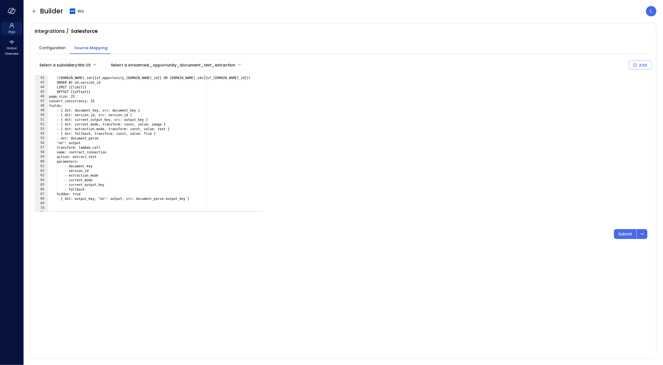
scroll to position [0, 7]
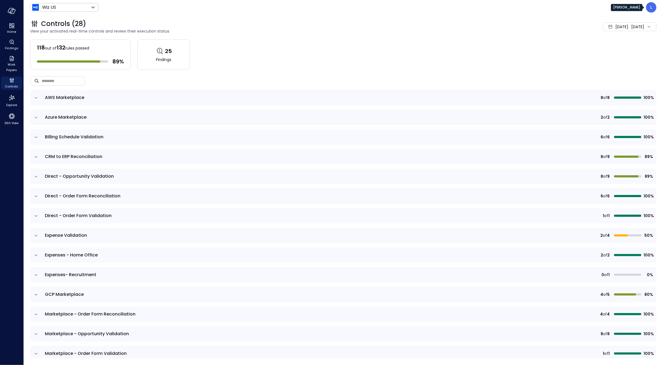
click at [648, 4] on div "L" at bounding box center [651, 7] width 10 height 10
click at [617, 68] on li "Builder" at bounding box center [628, 66] width 54 height 11
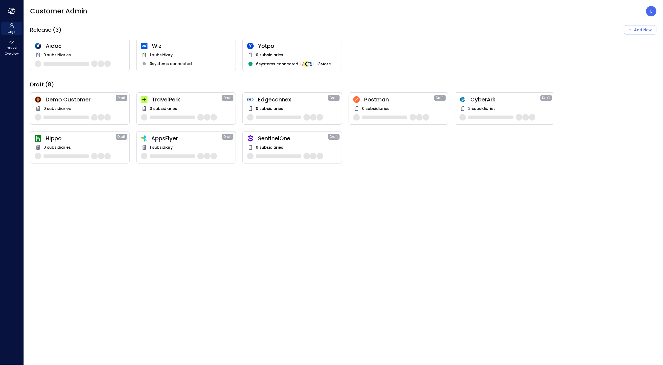
click at [147, 50] on div "Wiz 1 subsidiary 0 systems connected" at bounding box center [186, 55] width 100 height 32
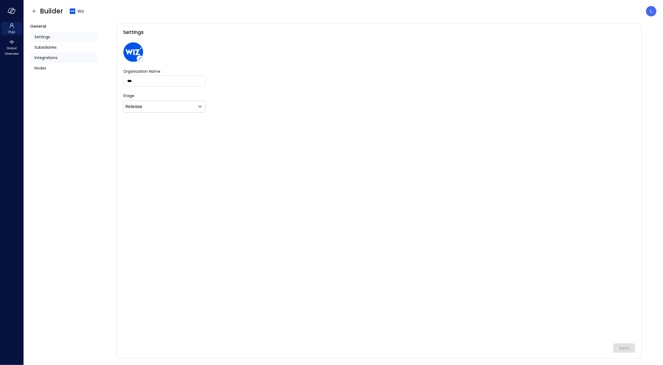
click at [40, 58] on span "Integrations" at bounding box center [45, 58] width 23 height 6
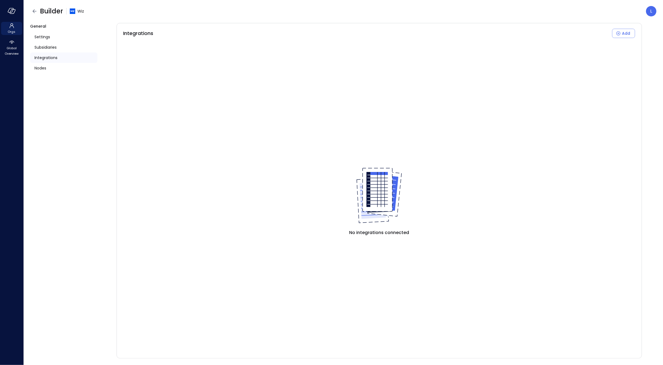
click at [61, 58] on div "Integrations" at bounding box center [63, 58] width 67 height 10
click at [47, 51] on div "Subsidiaries" at bounding box center [63, 47] width 67 height 10
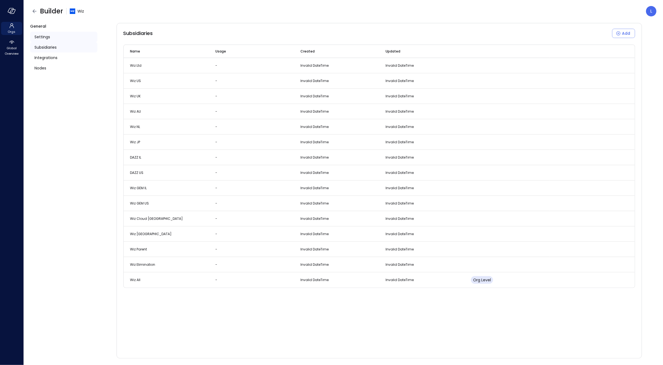
click at [48, 36] on span "Settings" at bounding box center [42, 37] width 16 height 6
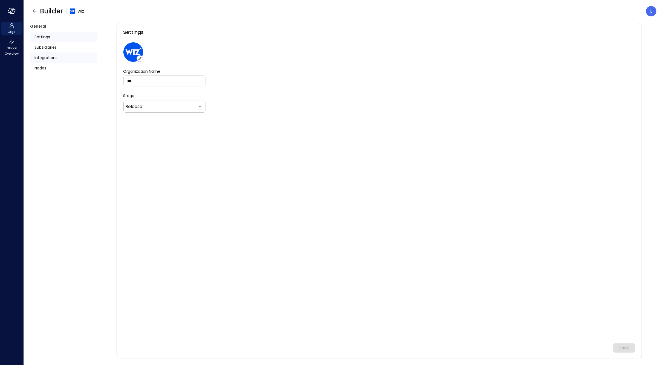
click at [45, 60] on span "Integrations" at bounding box center [45, 58] width 23 height 6
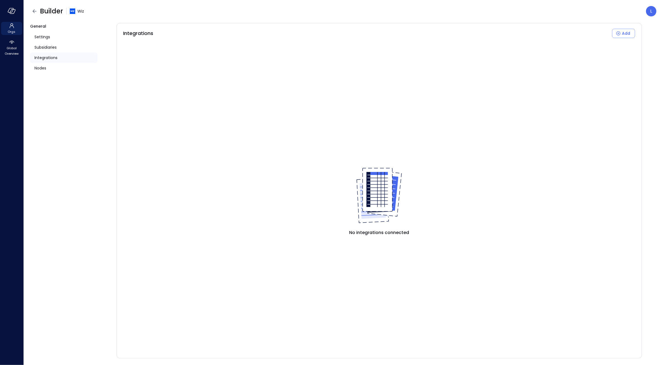
click at [38, 14] on div "Builder Wiz" at bounding box center [57, 11] width 54 height 9
click at [34, 9] on icon "button" at bounding box center [34, 11] width 7 height 7
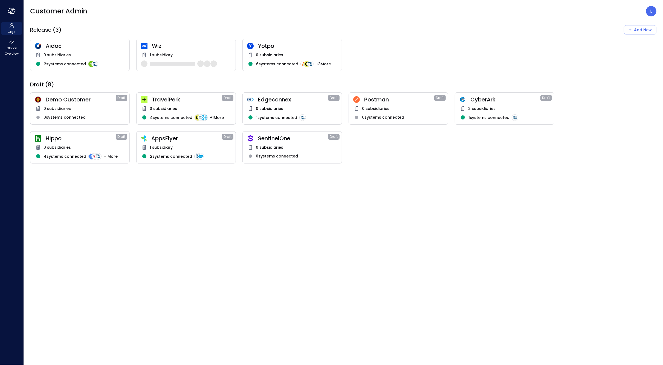
click at [155, 43] on span "Wiz" at bounding box center [191, 45] width 79 height 7
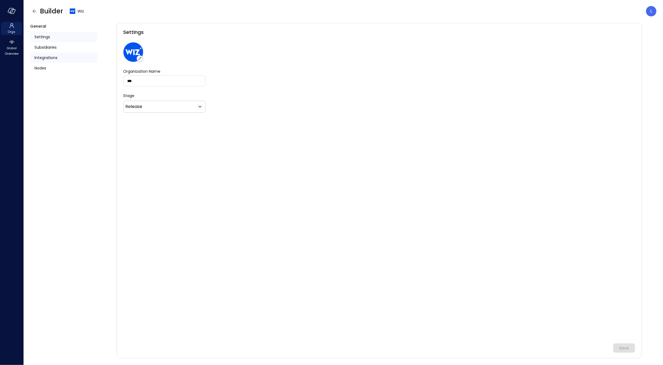
click at [61, 58] on div "Integrations" at bounding box center [63, 58] width 67 height 10
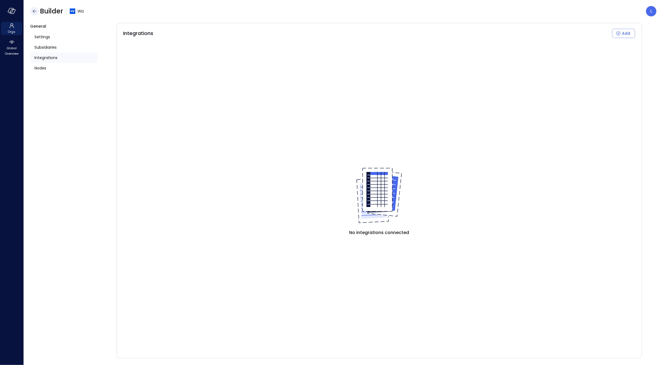
click at [35, 11] on icon "button" at bounding box center [35, 11] width 4 height 4
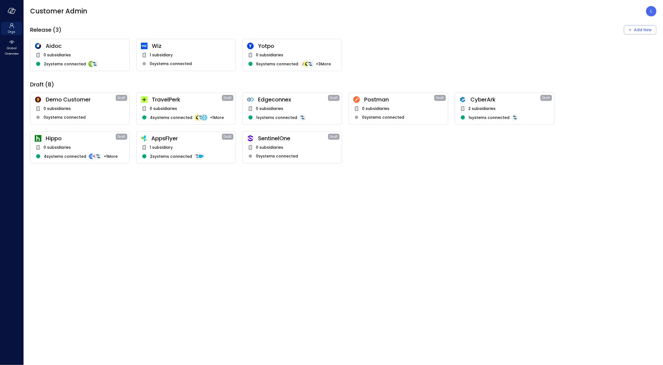
click at [58, 47] on span "Aidoc" at bounding box center [85, 45] width 79 height 7
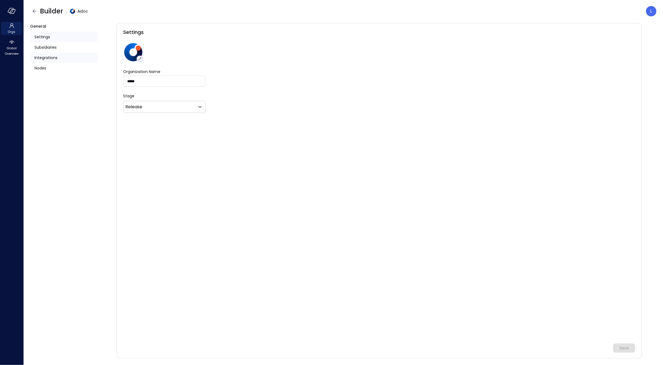
click at [52, 57] on span "Integrations" at bounding box center [45, 58] width 23 height 6
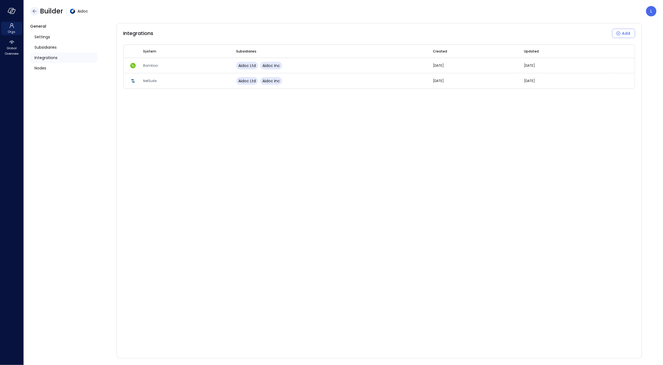
click at [38, 11] on button "button" at bounding box center [34, 11] width 9 height 9
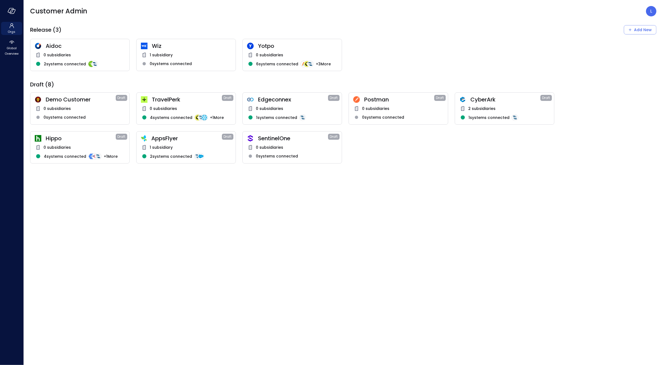
click at [156, 43] on span "Wiz" at bounding box center [191, 45] width 79 height 7
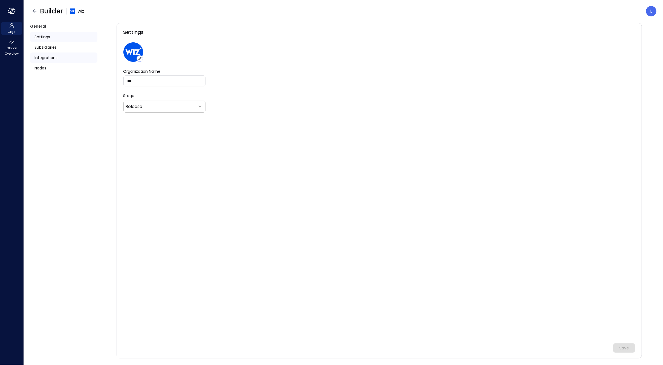
click at [46, 55] on span "Integrations" at bounding box center [45, 58] width 23 height 6
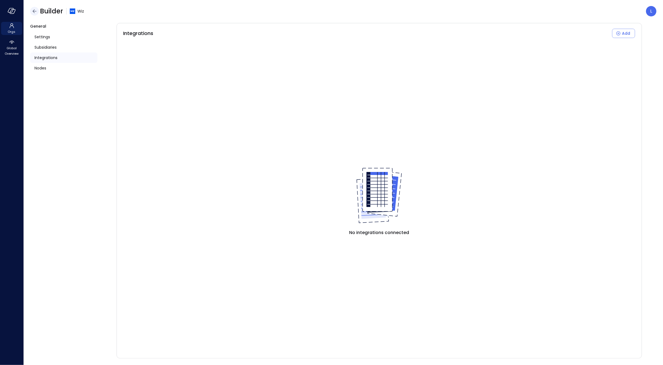
click at [37, 11] on icon "button" at bounding box center [34, 11] width 7 height 7
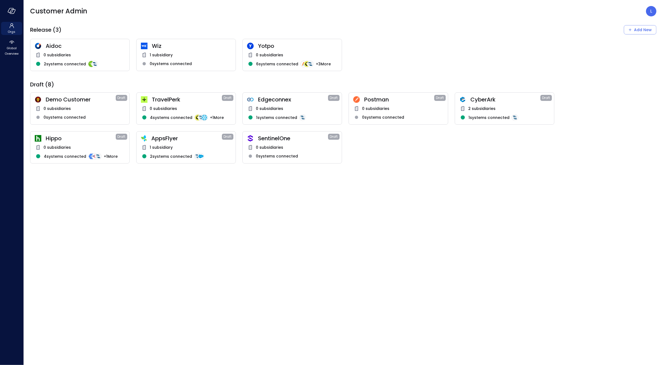
click at [260, 47] on span "Yotpo" at bounding box center [297, 45] width 79 height 7
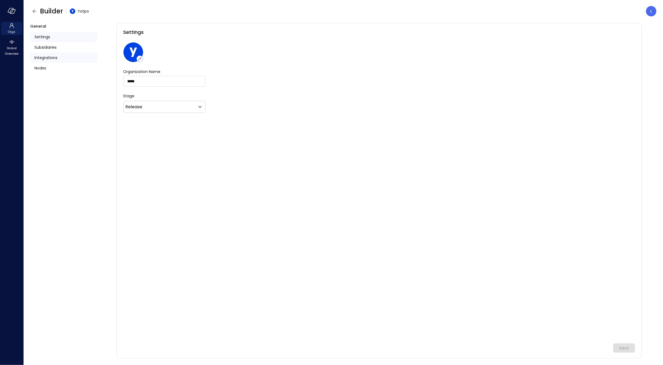
click at [61, 59] on div "Integrations" at bounding box center [63, 58] width 67 height 10
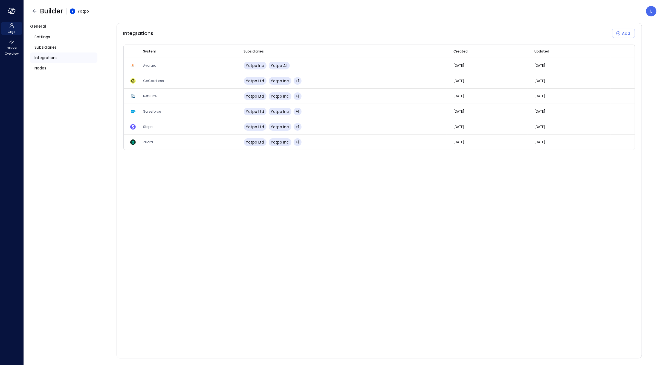
click at [40, 11] on span "Builder" at bounding box center [51, 11] width 23 height 9
click at [38, 12] on button "button" at bounding box center [34, 11] width 9 height 9
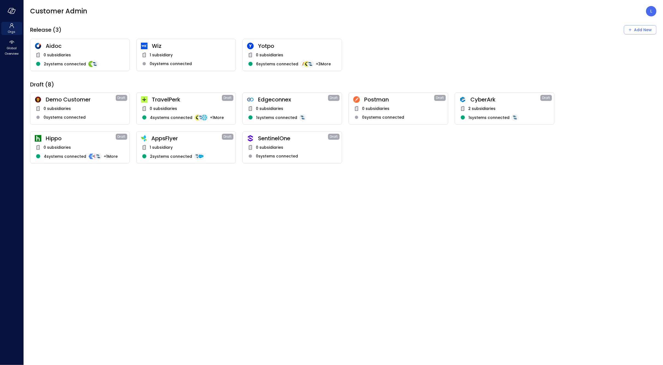
click at [157, 47] on span "Wiz" at bounding box center [191, 45] width 79 height 7
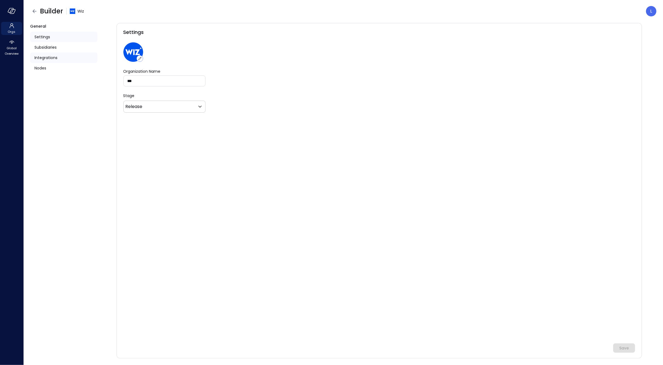
click at [65, 55] on div "Integrations" at bounding box center [63, 58] width 67 height 10
